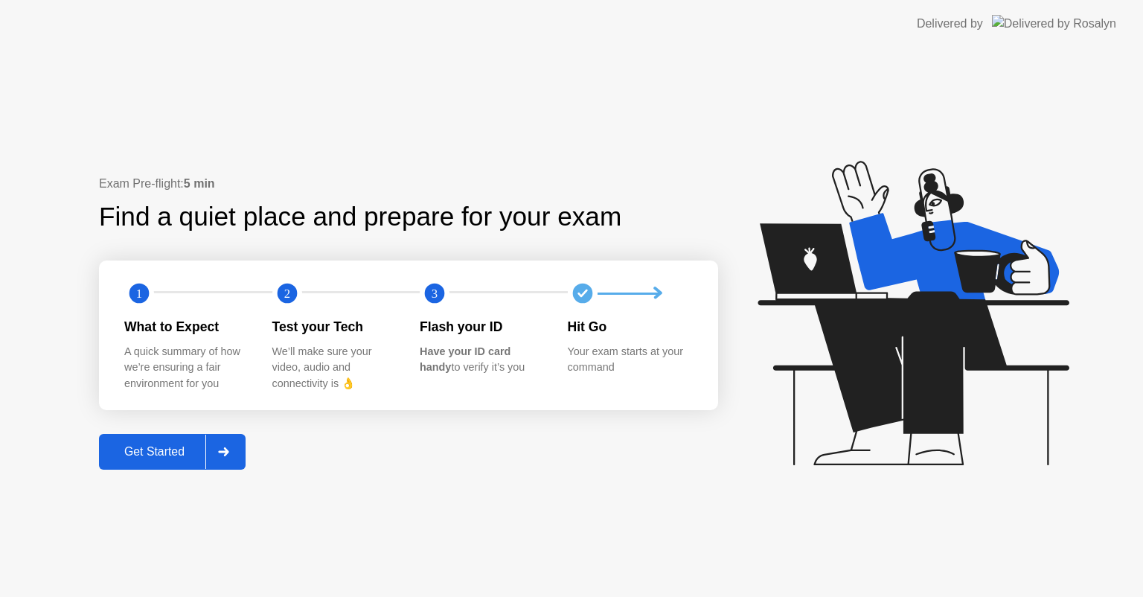
click at [154, 455] on div "Get Started" at bounding box center [154, 451] width 102 height 13
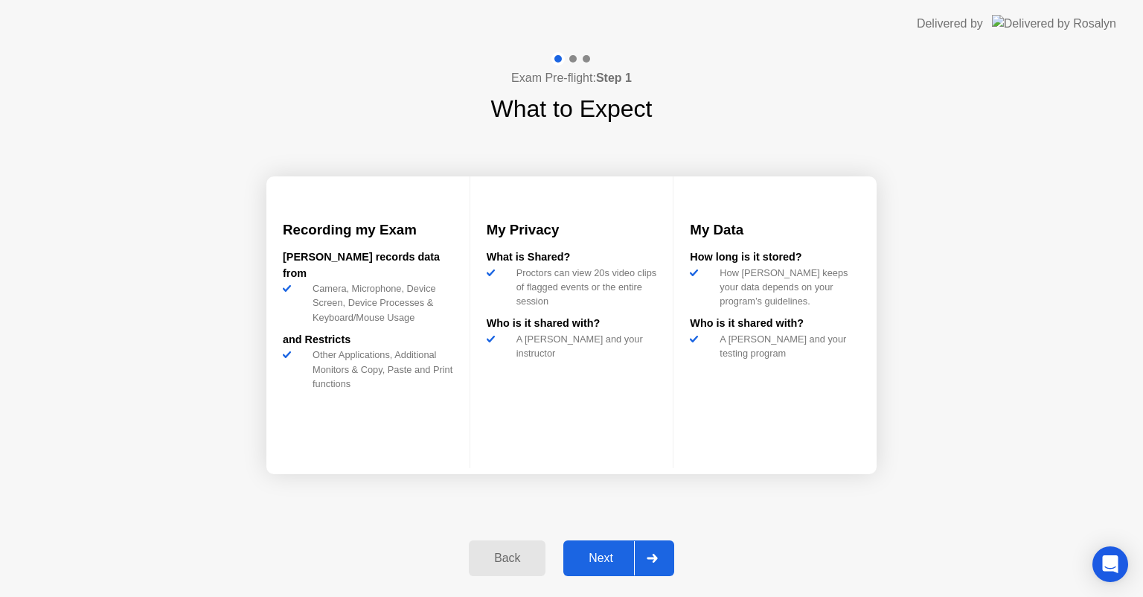
click at [592, 554] on div "Next" at bounding box center [601, 557] width 66 height 13
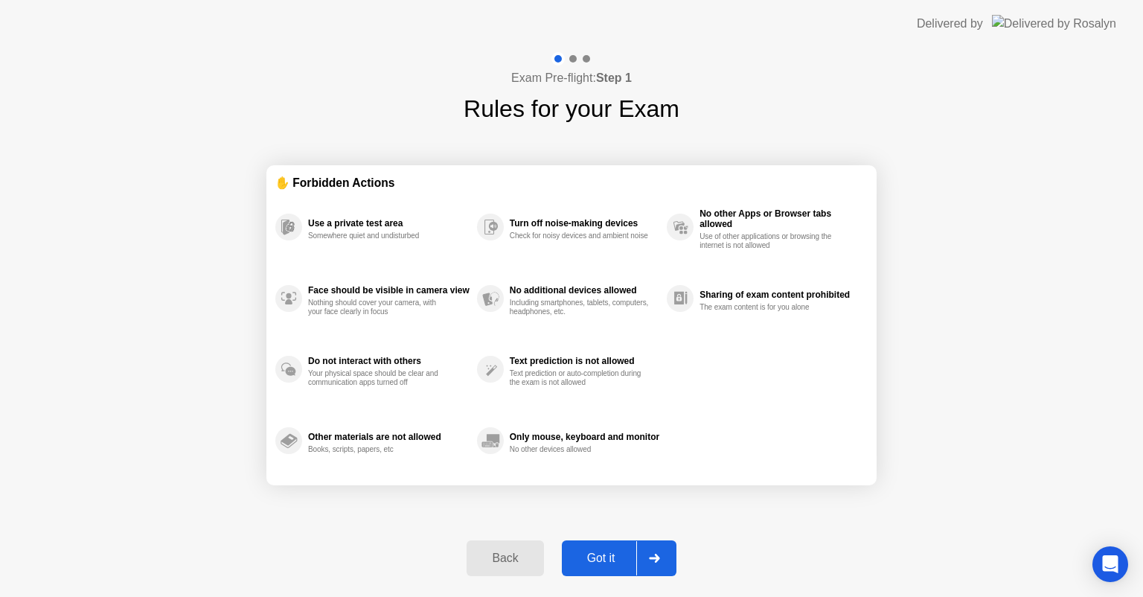
click at [615, 557] on div "Got it" at bounding box center [601, 557] width 70 height 13
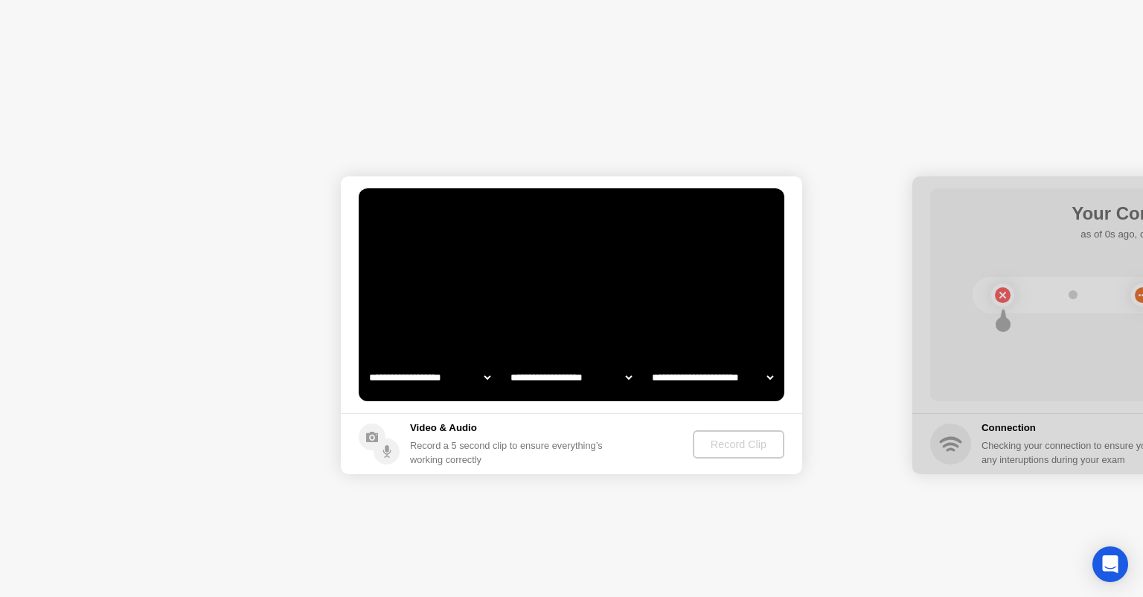
select select "**********"
select select "*******"
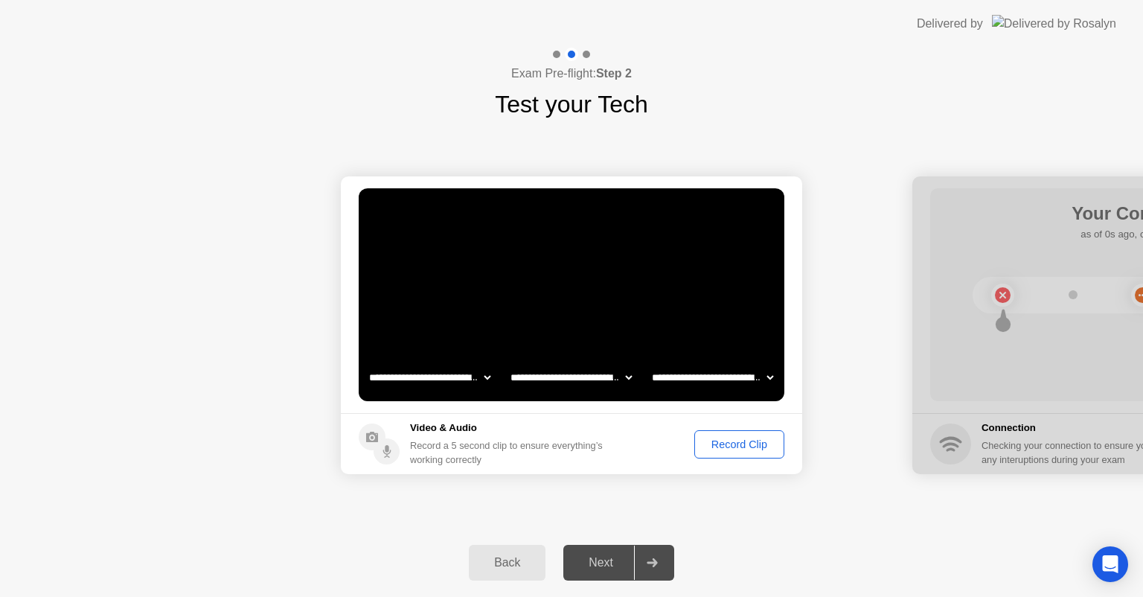
click at [742, 440] on div "Record Clip" at bounding box center [739, 444] width 80 height 12
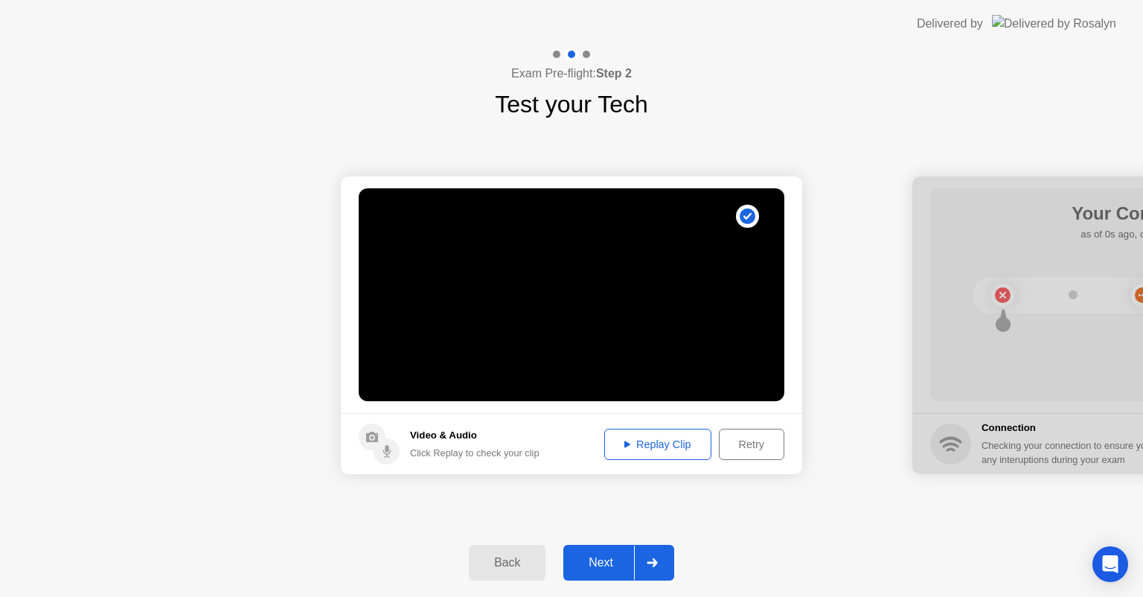
click at [583, 564] on div "Next" at bounding box center [601, 562] width 66 height 13
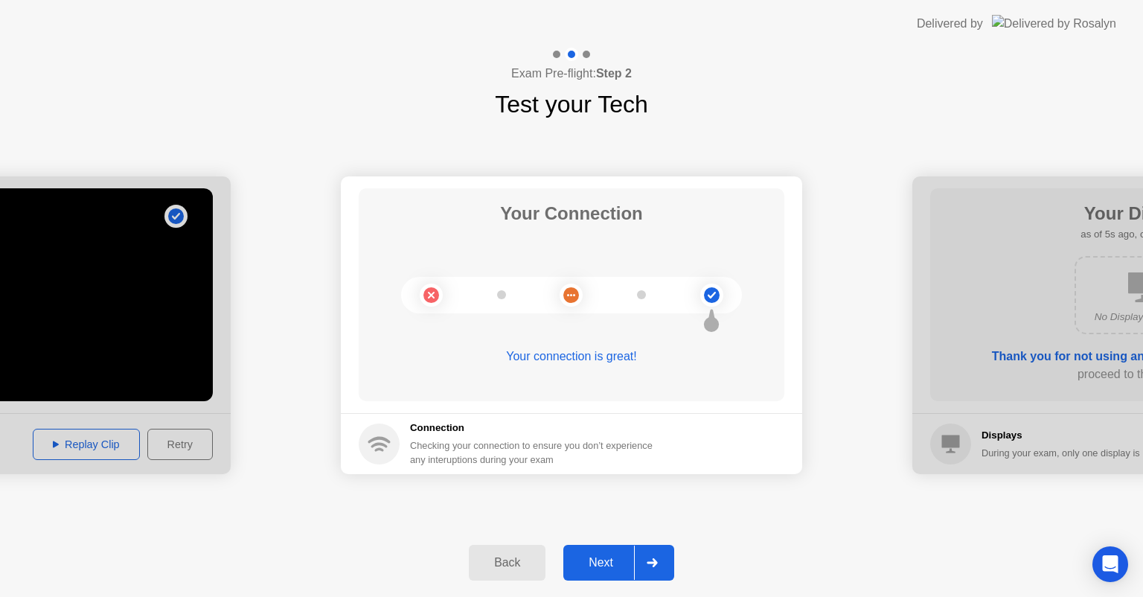
click at [609, 558] on div "Next" at bounding box center [601, 562] width 66 height 13
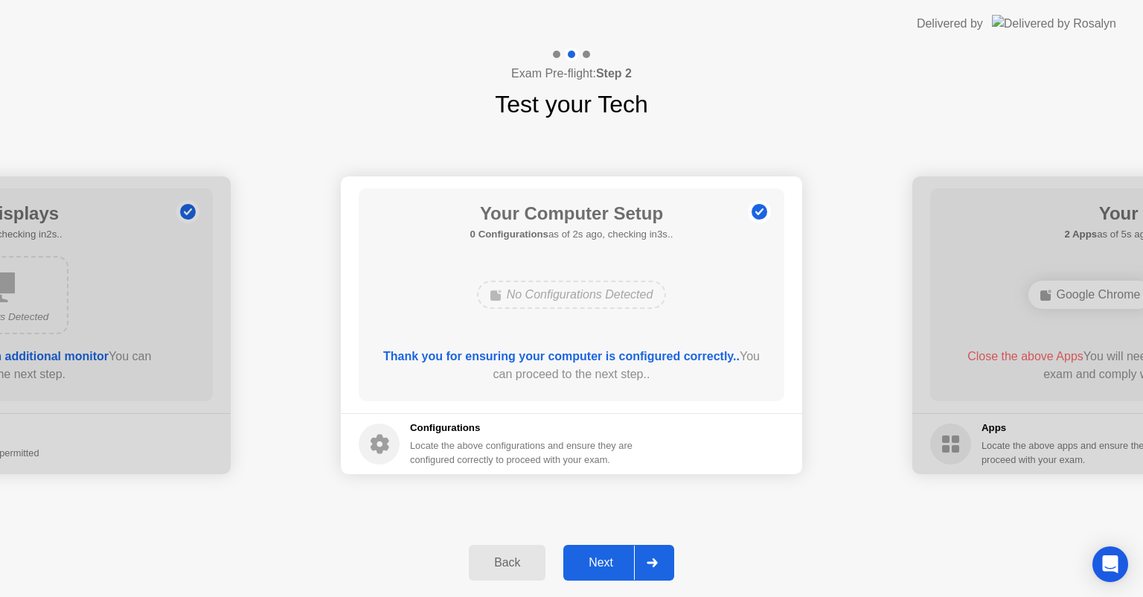
click at [610, 559] on div "Next" at bounding box center [601, 562] width 66 height 13
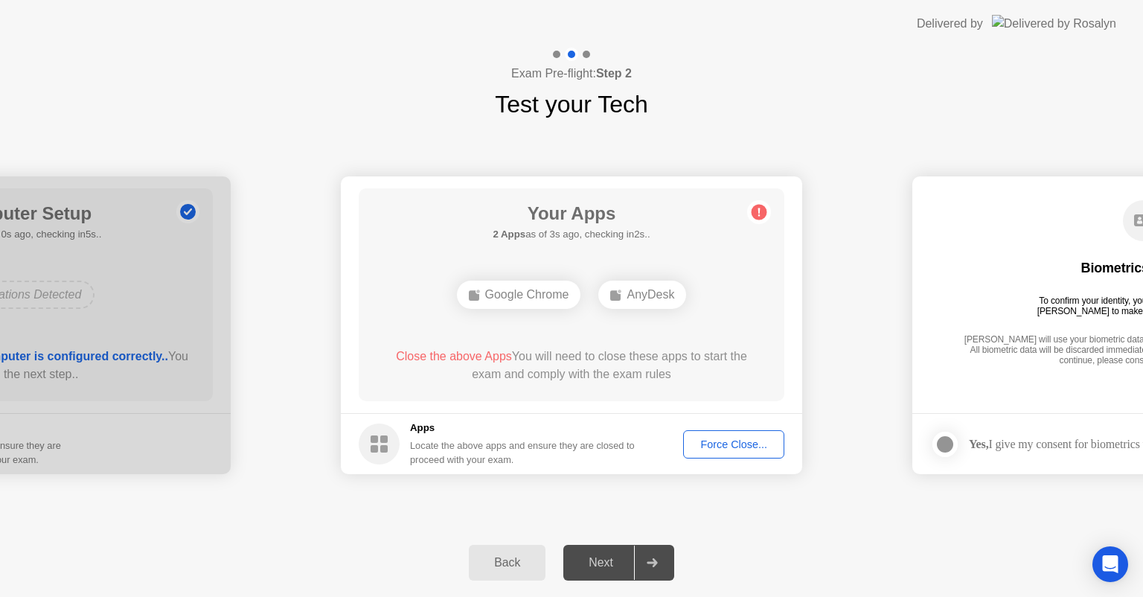
click at [742, 440] on div "Force Close..." at bounding box center [733, 444] width 91 height 12
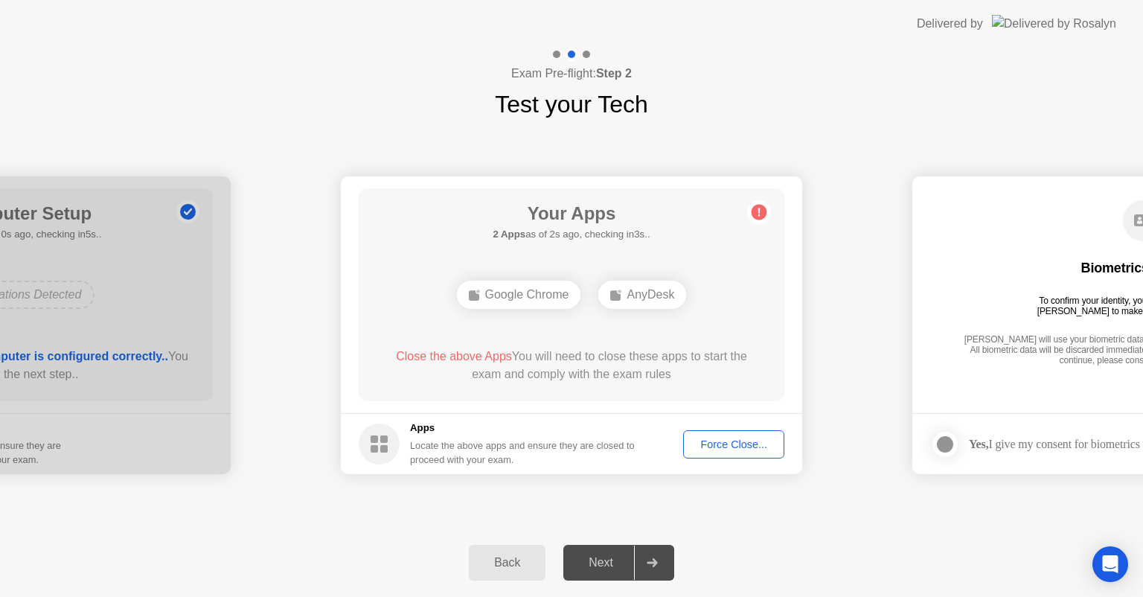
click at [754, 443] on div "Force Close..." at bounding box center [733, 444] width 91 height 12
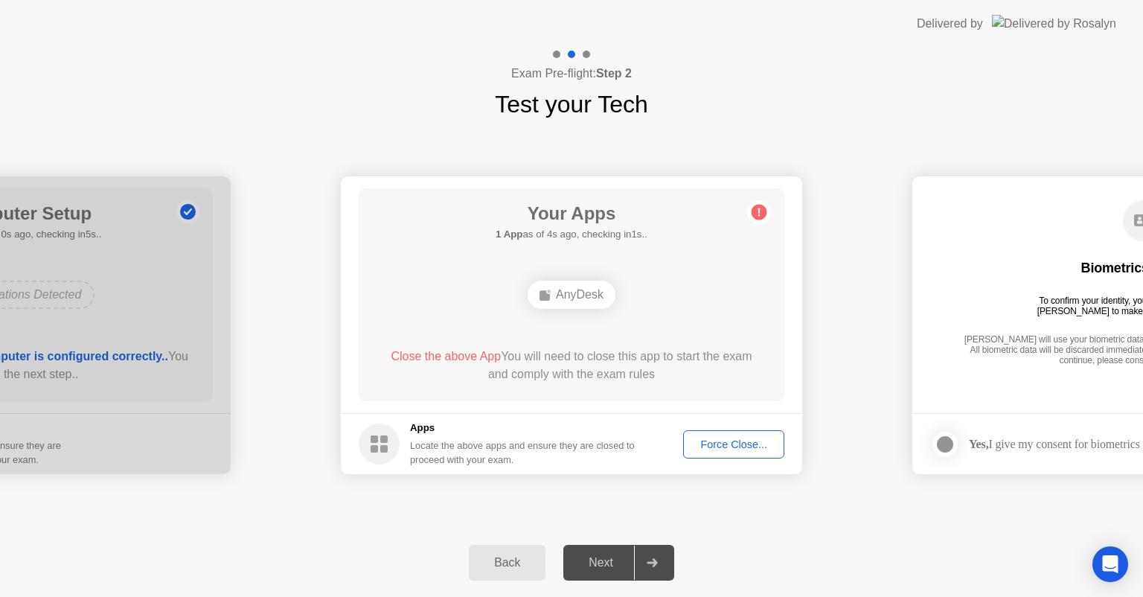
click at [725, 444] on div "Force Close..." at bounding box center [733, 444] width 91 height 12
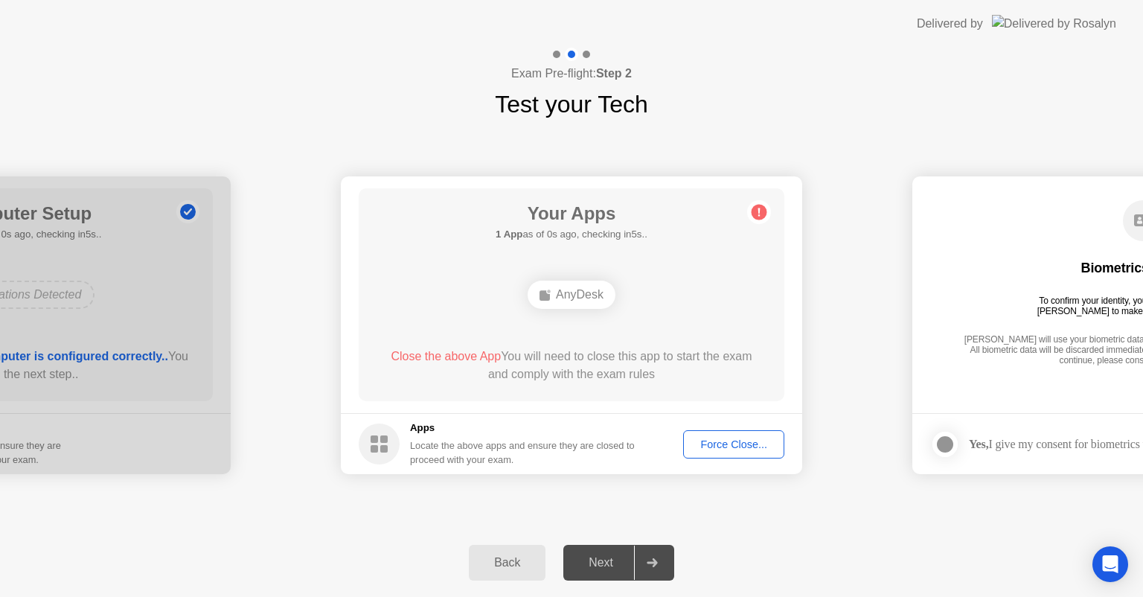
click at [745, 431] on button "Force Close..." at bounding box center [733, 444] width 101 height 28
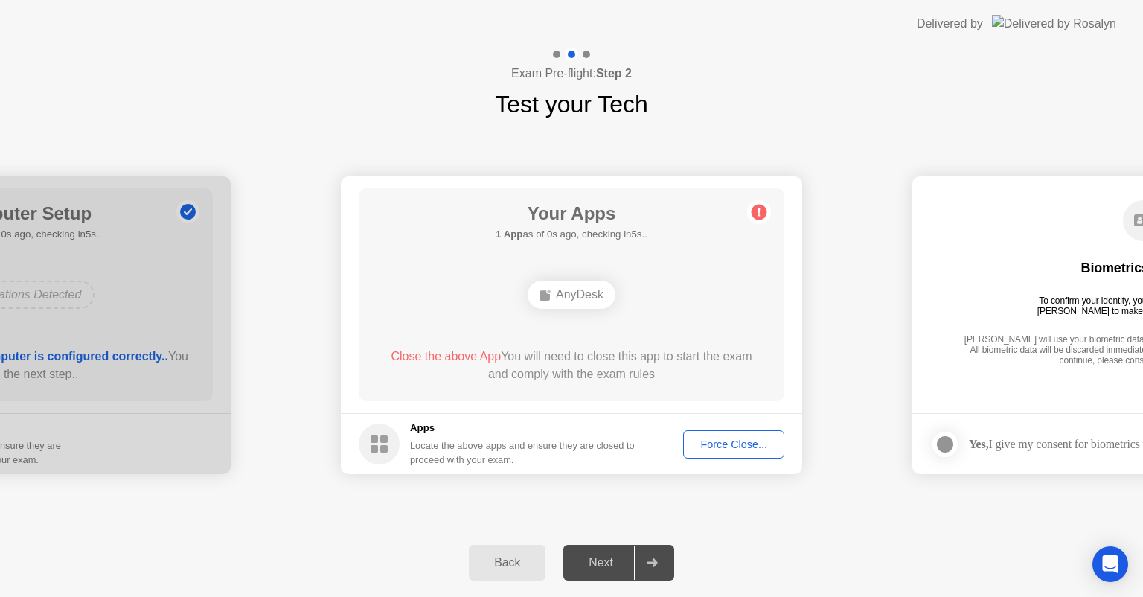
click at [725, 438] on div "Force Close..." at bounding box center [733, 444] width 91 height 12
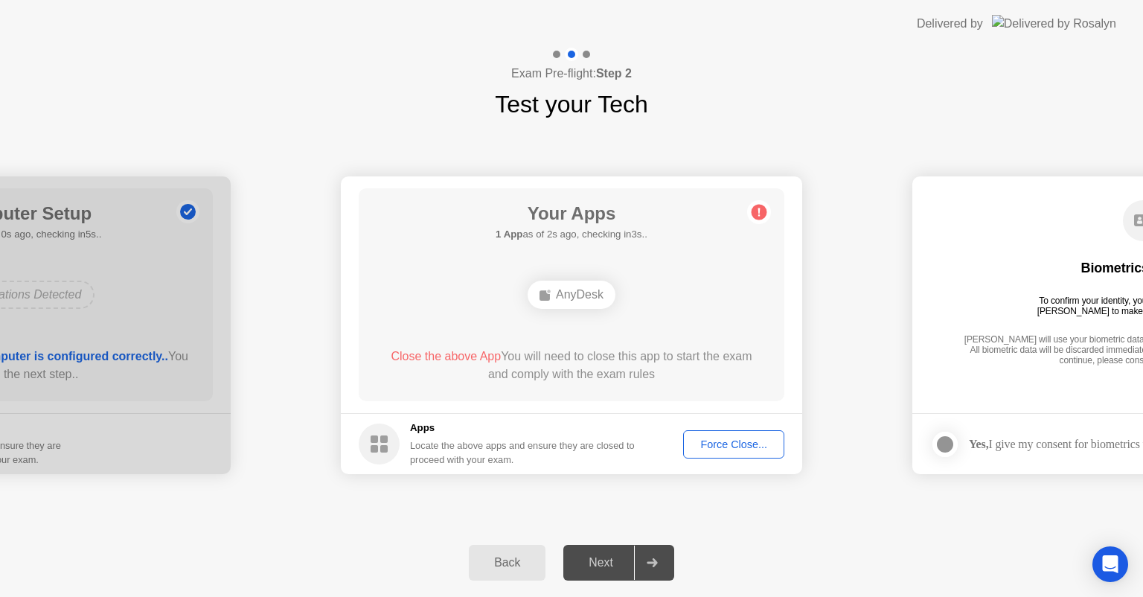
click at [756, 211] on circle at bounding box center [759, 213] width 16 height 16
click at [452, 359] on span "Close the above App" at bounding box center [446, 356] width 110 height 13
click at [601, 297] on div "AnyDesk" at bounding box center [571, 294] width 88 height 28
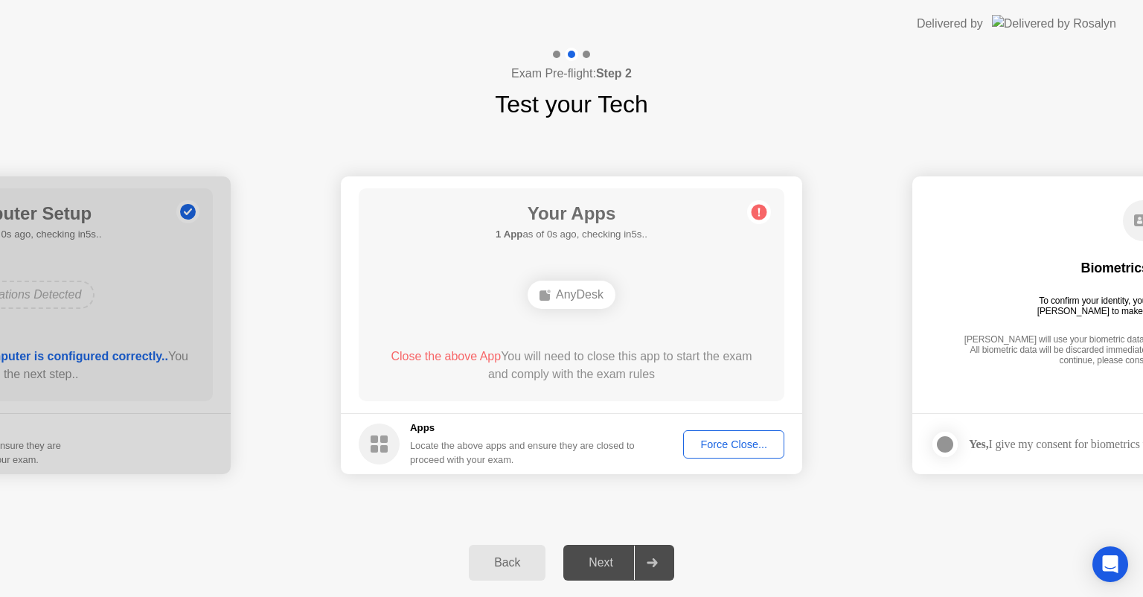
click at [601, 297] on div "AnyDesk" at bounding box center [571, 294] width 88 height 28
click at [717, 441] on div "Force Close..." at bounding box center [733, 444] width 91 height 12
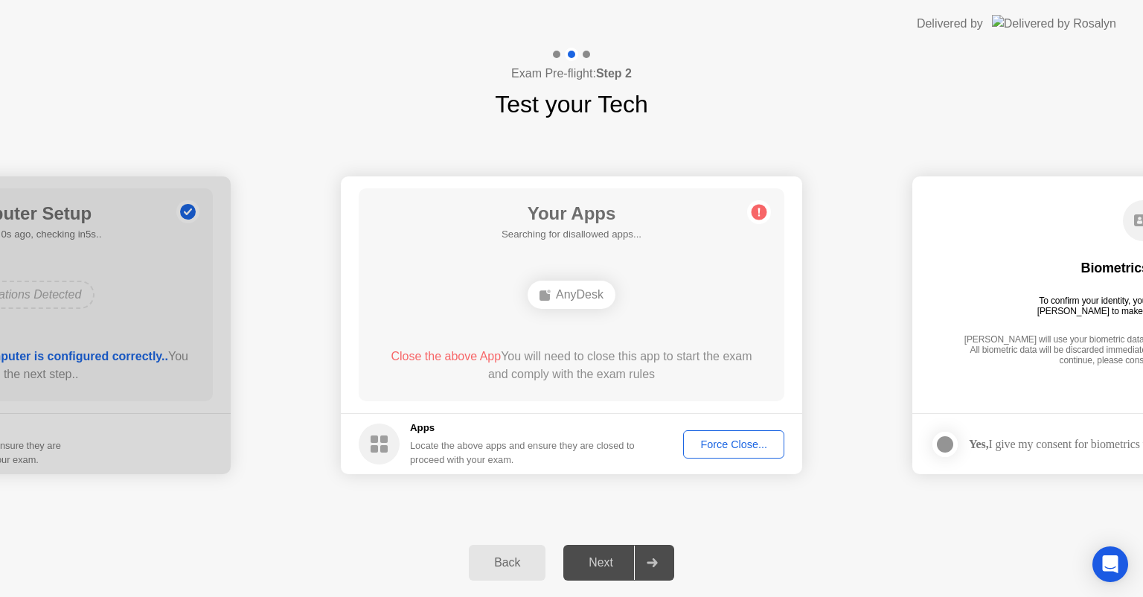
click at [702, 440] on div "Force Close..." at bounding box center [733, 444] width 91 height 12
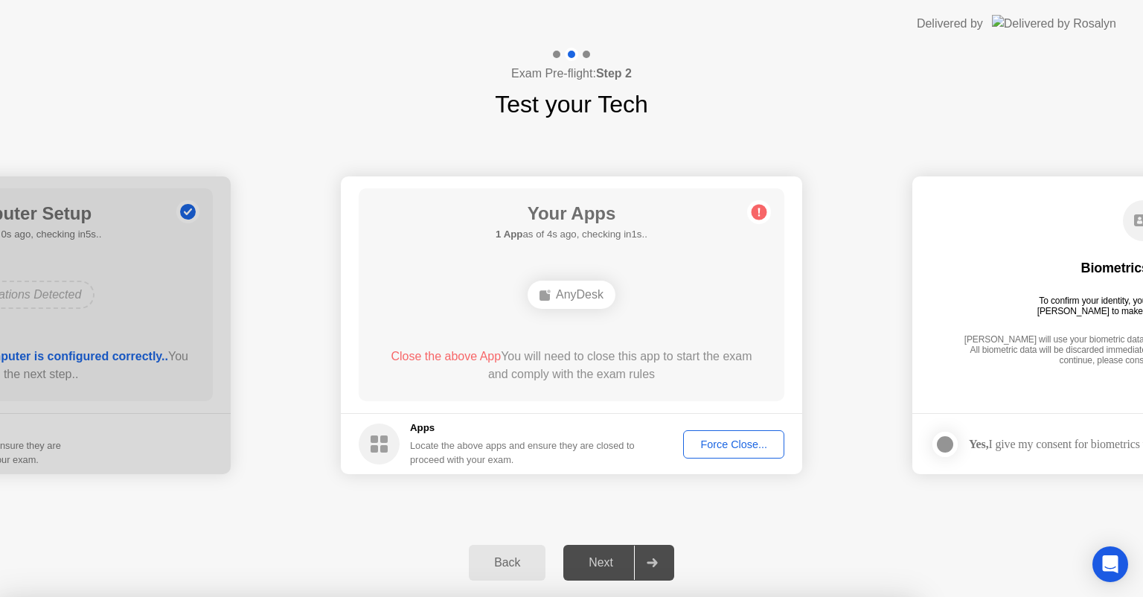
drag, startPoint x: 857, startPoint y: 157, endPoint x: 843, endPoint y: 156, distance: 14.2
click at [839, 596] on div at bounding box center [571, 597] width 1143 height 0
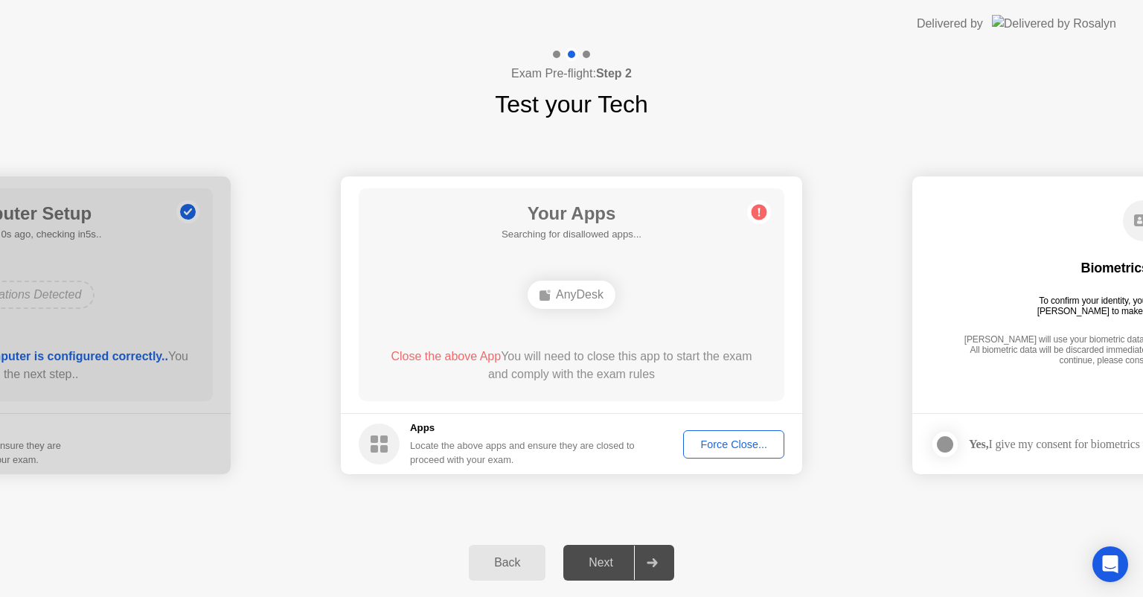
drag, startPoint x: 536, startPoint y: 497, endPoint x: 765, endPoint y: 469, distance: 230.8
click at [765, 469] on div "**********" at bounding box center [571, 325] width 1143 height 406
click at [765, 469] on footer "Apps Locate the above apps and ensure they are closed to proceed with your exam…" at bounding box center [571, 443] width 461 height 61
drag, startPoint x: 638, startPoint y: 586, endPoint x: 724, endPoint y: 568, distance: 87.4
click at [675, 579] on div "Back Next" at bounding box center [571, 562] width 1143 height 68
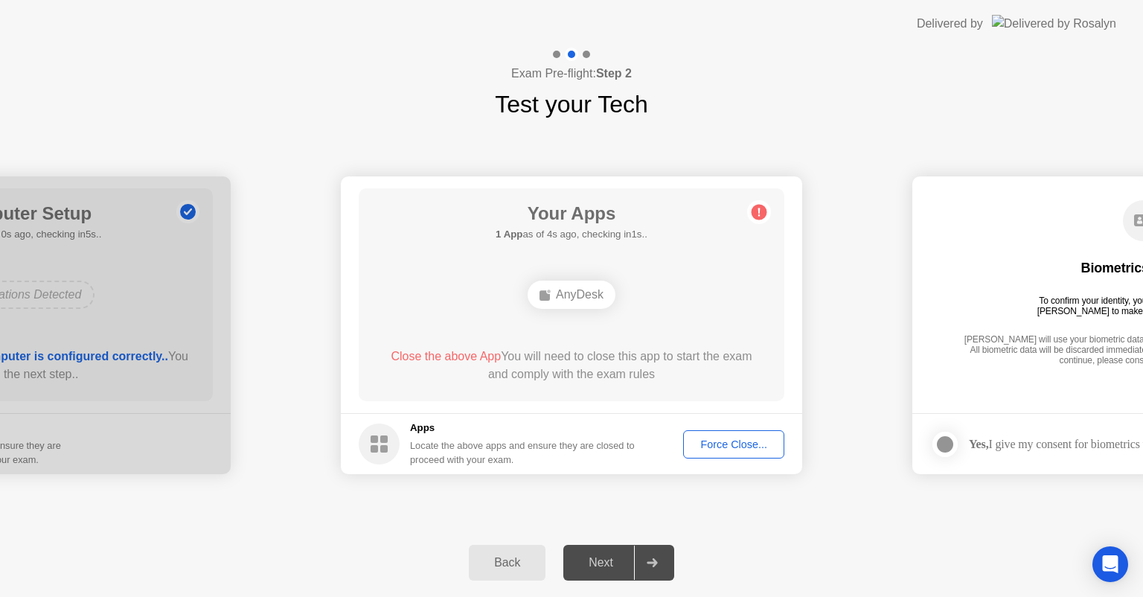
click at [586, 55] on div at bounding box center [586, 54] width 7 height 7
click at [554, 51] on div at bounding box center [556, 54] width 7 height 7
click at [708, 443] on div "Force Close..." at bounding box center [733, 444] width 91 height 12
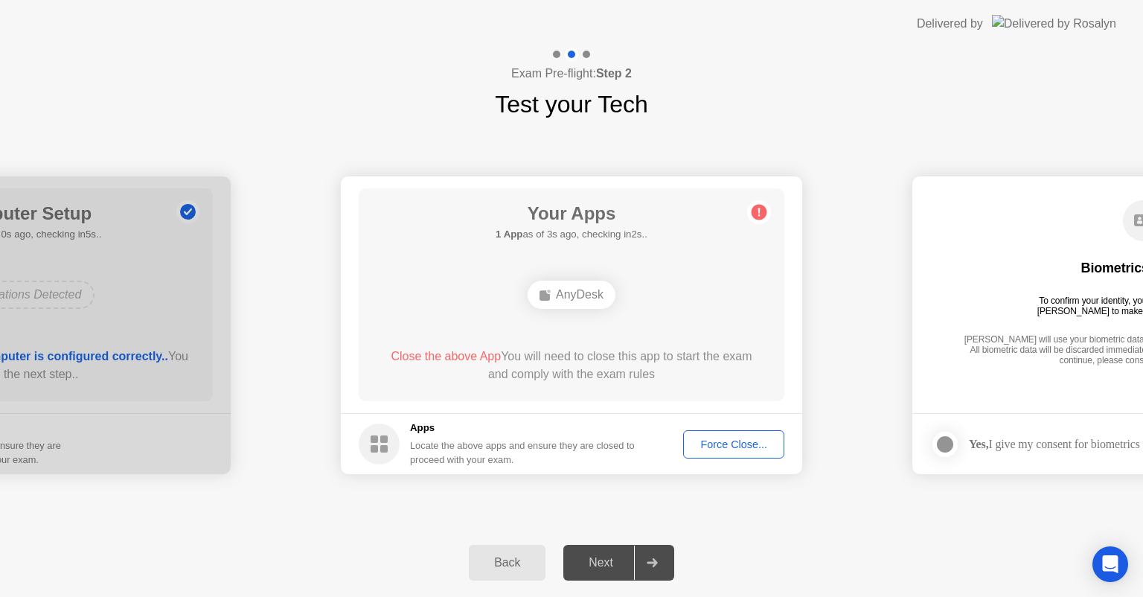
click at [725, 443] on div "Force Close..." at bounding box center [733, 444] width 91 height 12
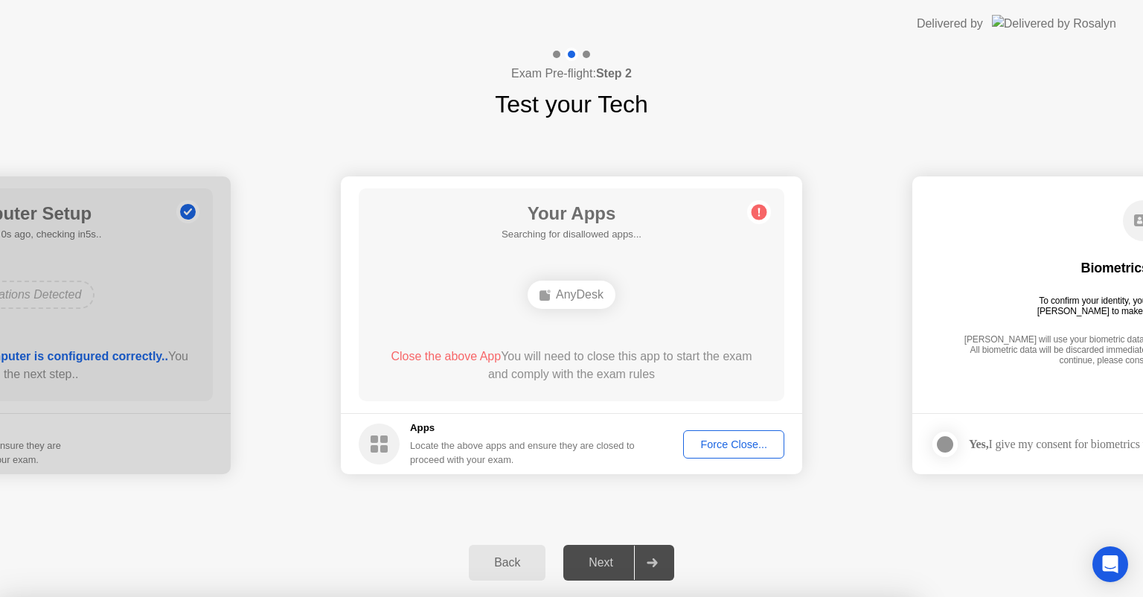
click at [836, 596] on div at bounding box center [571, 597] width 1143 height 0
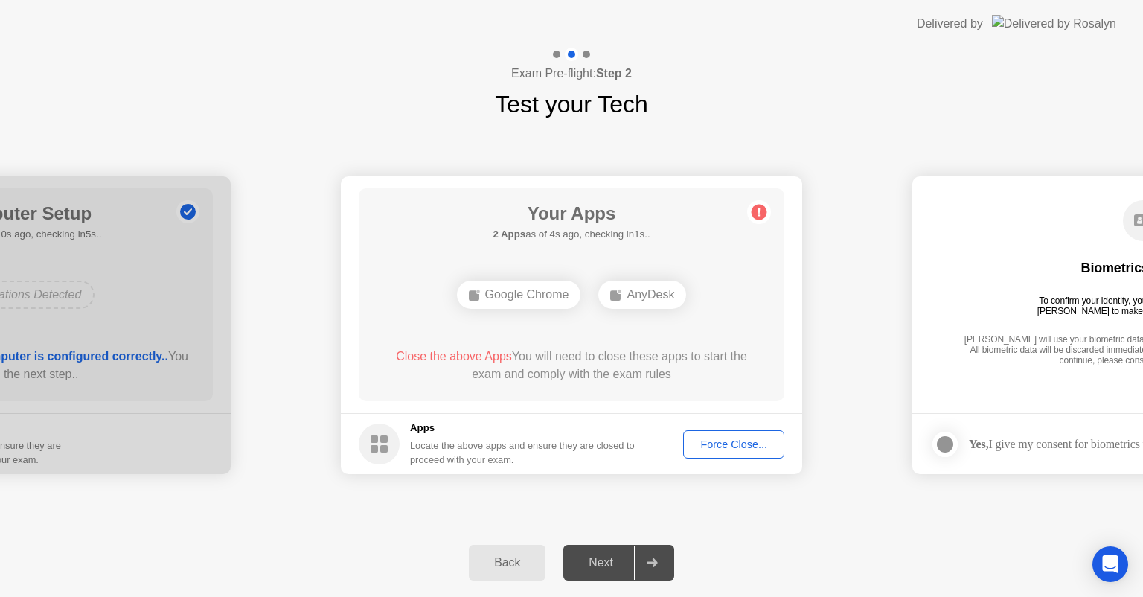
click at [728, 452] on button "Force Close..." at bounding box center [733, 444] width 101 height 28
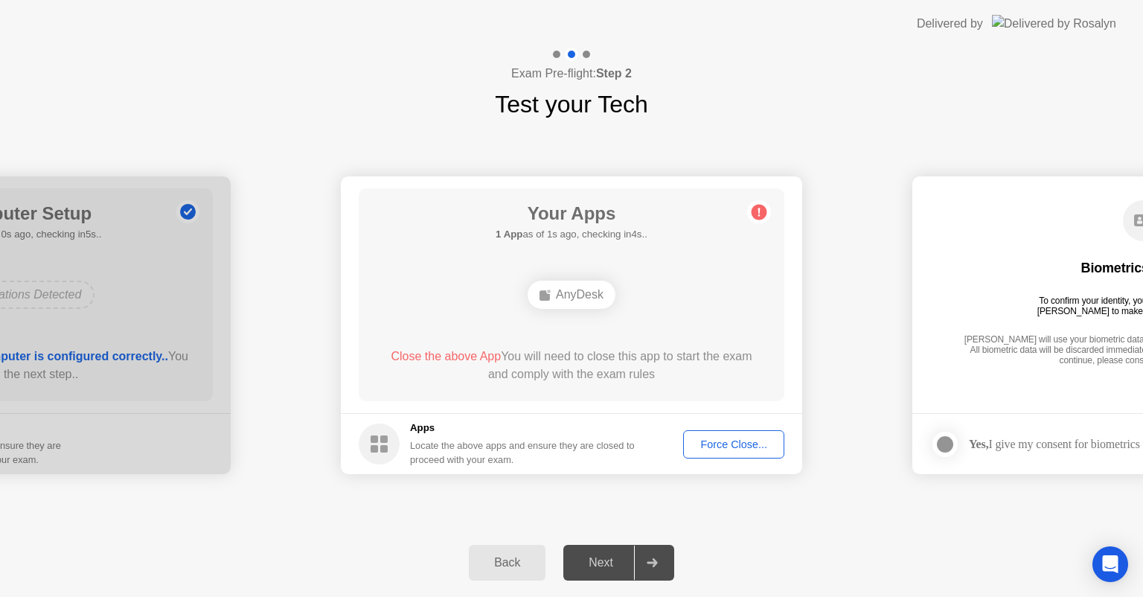
click at [573, 292] on div "AnyDesk" at bounding box center [571, 294] width 88 height 28
click at [428, 357] on span "Close the above App" at bounding box center [446, 356] width 110 height 13
click at [429, 347] on div "Close the above App You will need to close this app to start the exam and compl…" at bounding box center [571, 365] width 383 height 36
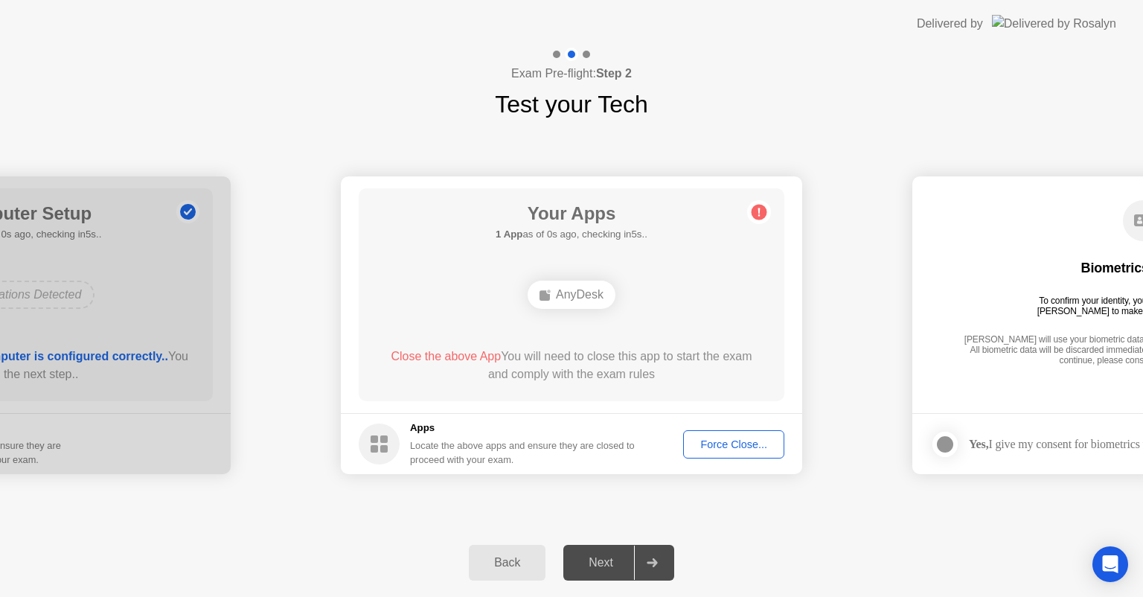
click at [758, 441] on div "Force Close..." at bounding box center [733, 444] width 91 height 12
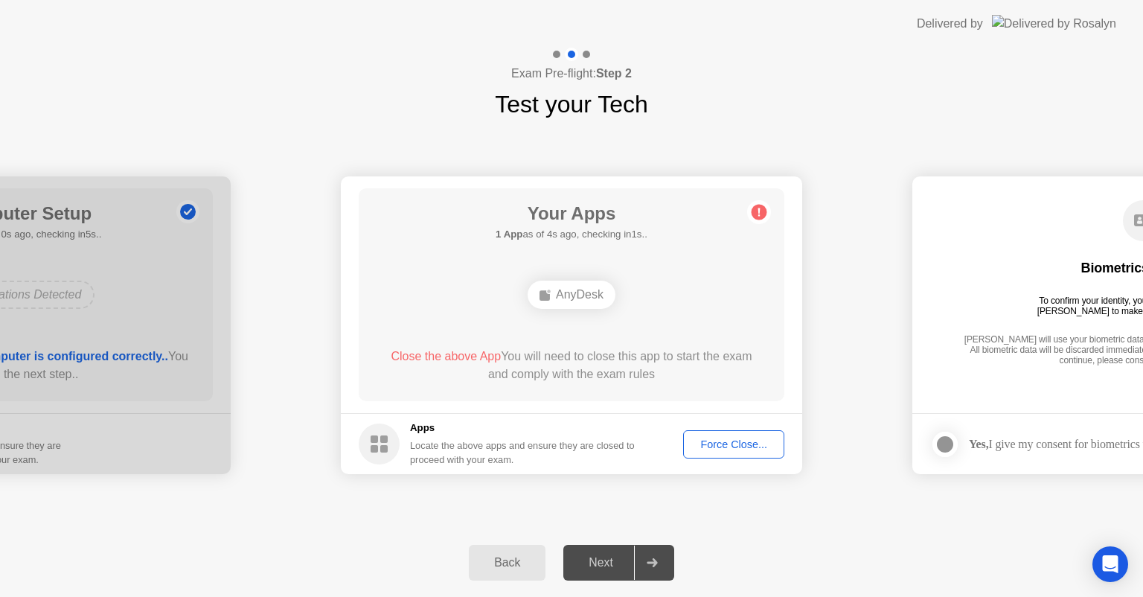
click at [725, 443] on div "Force Close..." at bounding box center [733, 444] width 91 height 12
